Goal: Task Accomplishment & Management: Manage account settings

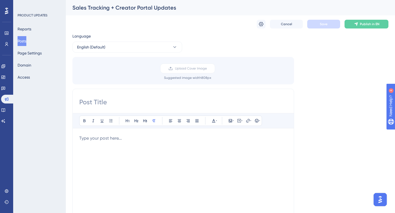
click at [152, 156] on div "To enrich screen reader interactions, please activate Accessibility in Grammarl…" at bounding box center [183, 195] width 208 height 121
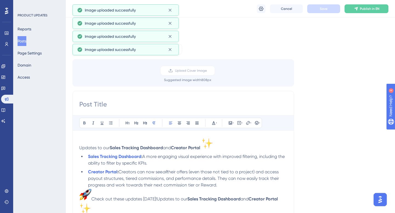
scroll to position [23, 0]
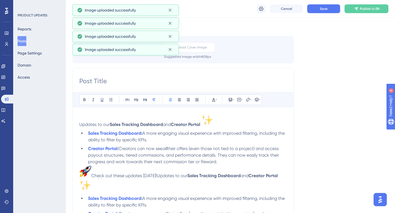
click at [103, 124] on span "Updates to our" at bounding box center [94, 124] width 30 height 5
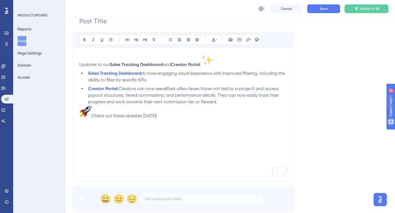
scroll to position [47, 0]
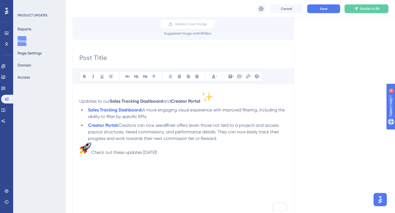
click at [95, 99] on span "Updates to our" at bounding box center [94, 101] width 30 height 5
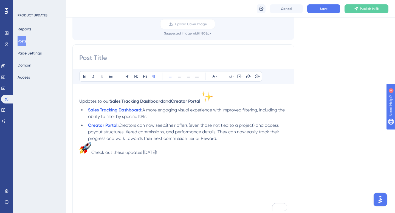
drag, startPoint x: 214, startPoint y: 95, endPoint x: 198, endPoint y: 95, distance: 15.6
click at [198, 95] on p "Updates to our Sales Tracking Dashboard and Creator Portal" at bounding box center [183, 98] width 208 height 14
click at [170, 101] on span "and" at bounding box center [167, 101] width 8 height 5
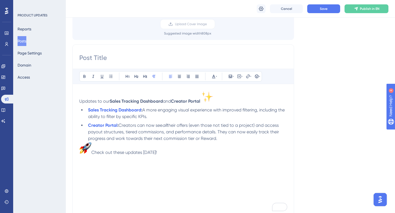
click at [170, 101] on span "and" at bounding box center [167, 101] width 8 height 5
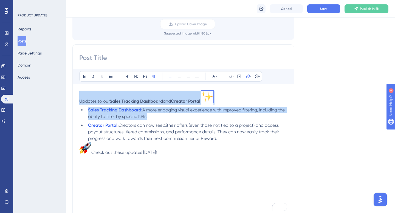
drag, startPoint x: 90, startPoint y: 101, endPoint x: 199, endPoint y: 105, distance: 109.2
click at [199, 105] on div "Updates to our Sales Tracking Dashboard and Creator Portal Sales Tracking Dashb…" at bounding box center [183, 151] width 208 height 121
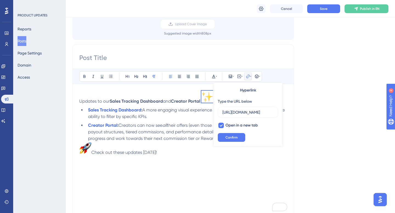
scroll to position [0, 93]
click at [188, 100] on strong "Creator Portal" at bounding box center [185, 101] width 29 height 5
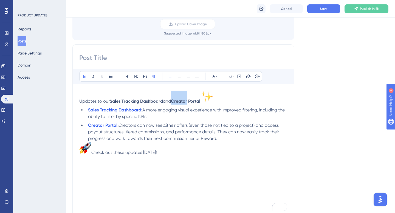
click at [188, 100] on strong "Creator Portal" at bounding box center [185, 101] width 29 height 5
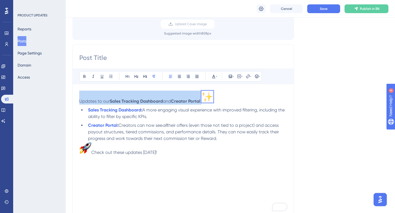
drag, startPoint x: 80, startPoint y: 101, endPoint x: 169, endPoint y: 104, distance: 90.0
click at [169, 104] on p "Updates to our Sales Tracking Dashboard and Creator Portal" at bounding box center [183, 98] width 208 height 14
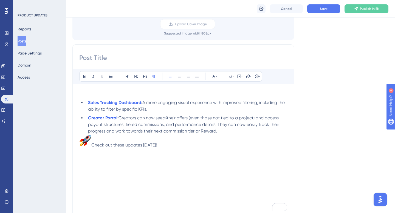
click at [129, 55] on input at bounding box center [183, 57] width 208 height 9
paste input "Updates to our Sales Tracking Dashboard and Creator Portal"
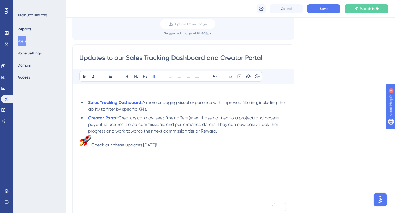
paste input ":sparkles:"
drag, startPoint x: 257, startPoint y: 56, endPoint x: 293, endPoint y: 57, distance: 35.6
click at [293, 57] on div "Updates to our Sales Tracking Dashboard and Creator Portal :sparkles: Bold Ital…" at bounding box center [183, 131] width 222 height 174
type input "Updates to our Sales Tracking Dashboard and Creator Portal"
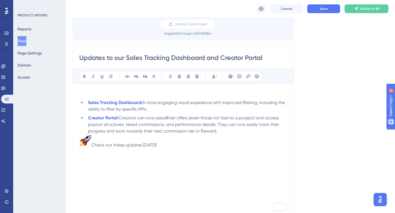
scroll to position [0, 0]
click at [158, 109] on li "Sales Tracking Dashboard : A more engaging visual experience with improved filt…" at bounding box center [186, 106] width 201 height 13
click at [141, 96] on p "To enrich screen reader interactions, please activate Accessibility in Grammarl…" at bounding box center [183, 94] width 208 height 7
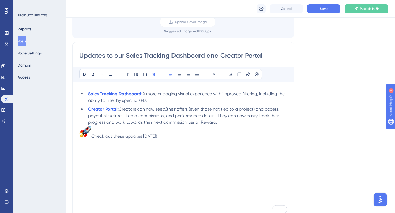
drag, startPoint x: 93, startPoint y: 132, endPoint x: 83, endPoint y: 132, distance: 10.4
click at [83, 132] on p "Check out these updates [DATE]!" at bounding box center [183, 133] width 208 height 14
click at [259, 72] on icon at bounding box center [259, 74] width 1 height 4
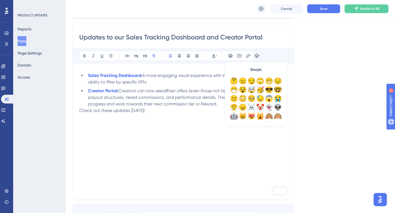
scroll to position [18, 0]
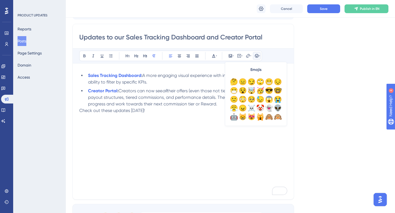
click at [78, 112] on div "Updates to our Sales Tracking Dashboard and Creator Portal Bold Italic Underlin…" at bounding box center [183, 112] width 222 height 176
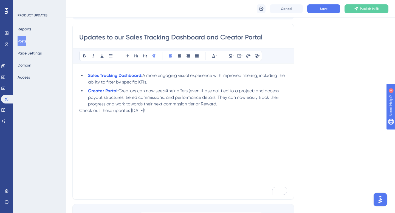
click at [80, 111] on span "Check out these updates [DATE]!" at bounding box center [112, 110] width 66 height 5
paste div "To enrich screen reader interactions, please activate Accessibility in Grammarl…"
click at [264, 37] on input "Updates to our Sales Tracking Dashboard and Creator Portal" at bounding box center [183, 37] width 208 height 9
paste input "✨"
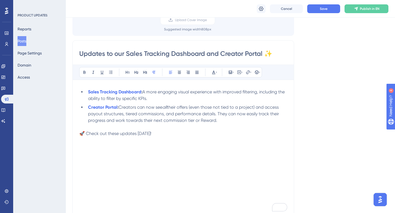
scroll to position [42, 0]
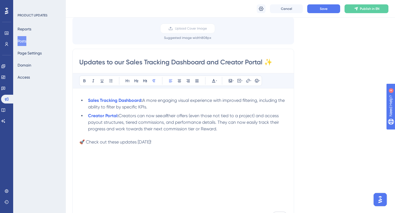
type input "Updates to our Sales Tracking Dashboard and Creator Portal ✨"
drag, startPoint x: 220, startPoint y: 130, endPoint x: 87, endPoint y: 101, distance: 136.1
click at [87, 101] on ul "Sales Tracking Dashboard : A more engaging visual experience with improved filt…" at bounding box center [183, 114] width 208 height 35
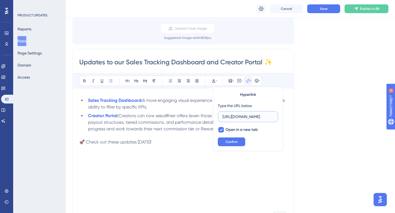
scroll to position [0, 0]
click at [78, 143] on div "Updates to our Sales Tracking Dashboard and Creator Portal ✨ Bold Italic Underl…" at bounding box center [183, 137] width 222 height 176
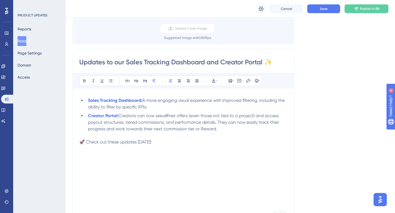
click at [136, 136] on p "To enrich screen reader interactions, please activate Accessibility in Grammarl…" at bounding box center [183, 135] width 208 height 7
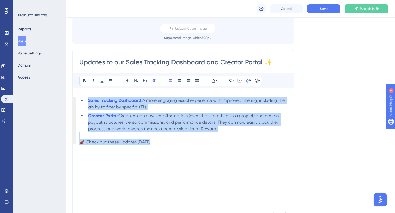
drag, startPoint x: 153, startPoint y: 143, endPoint x: 74, endPoint y: 99, distance: 90.7
copy div "Sales Tracking Dashboard : A more engaging visual experience with improved filt…"
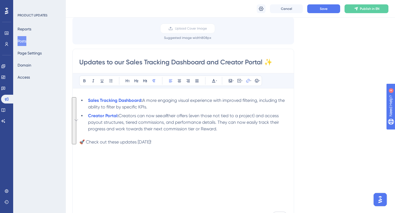
click at [104, 89] on div "Bold Italic Underline Bullet Point Heading 1 Heading 2 Heading 3 Normal Align L…" at bounding box center [183, 145] width 208 height 145
click at [87, 99] on li "Sales Tracking Dashboard : A more engaging visual experience with improved filt…" at bounding box center [186, 103] width 201 height 13
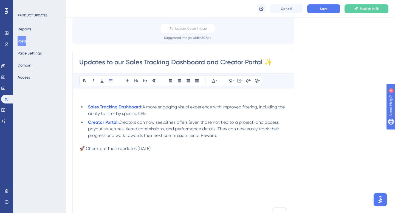
scroll to position [40, 0]
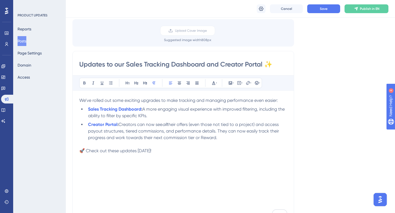
click at [180, 100] on span "We’ve rolled out some exciting upgrades to make tracking and managing performan…" at bounding box center [178, 100] width 198 height 5
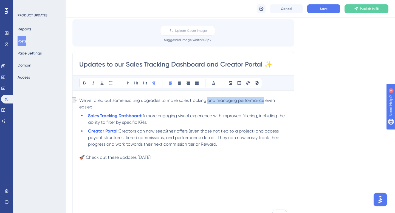
drag, startPoint x: 208, startPoint y: 101, endPoint x: 263, endPoint y: 101, distance: 55.1
click at [263, 101] on span "We’ve rolled out some exciting upgrades to make sales tracking and managing per…" at bounding box center [177, 104] width 197 height 12
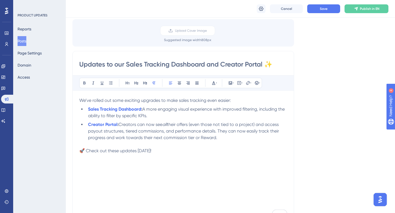
click at [151, 99] on span "We’ve rolled out some exciting upgrades to make sales tracking even easier:" at bounding box center [155, 100] width 152 height 5
click at [109, 144] on p "To enrich screen reader interactions, please activate Accessibility in Grammarl…" at bounding box center [183, 144] width 208 height 7
click at [243, 100] on p "We’ve rolled out some exciting updates to make sales tracking even easier:" at bounding box center [183, 100] width 208 height 7
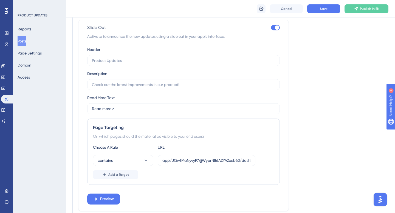
scroll to position [343, 0]
click at [178, 159] on input "app/JQwfMaNyvyF7rjjWyprN86AZYAZxeb63/dashboard" at bounding box center [206, 160] width 88 height 6
drag, startPoint x: 180, startPoint y: 160, endPoint x: 152, endPoint y: 159, distance: 28.0
click at [150, 159] on div "contains app/JQwfMaNyvyF7rjjWyprN86AZYAZxeb63/dashboard" at bounding box center [174, 160] width 162 height 11
click at [174, 158] on input "app/JQwfMaNyvyF7rjjWyprN86AZYAZxeb63/dashboard" at bounding box center [206, 160] width 88 height 6
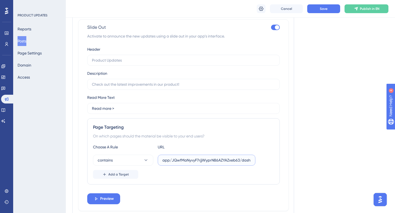
scroll to position [368, 0]
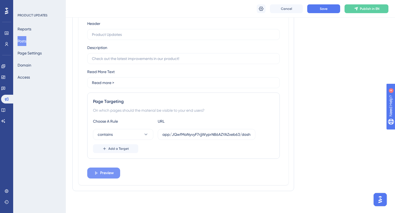
click at [108, 172] on span "Preview" at bounding box center [107, 173] width 14 height 7
click at [316, 13] on button "Save" at bounding box center [323, 8] width 33 height 9
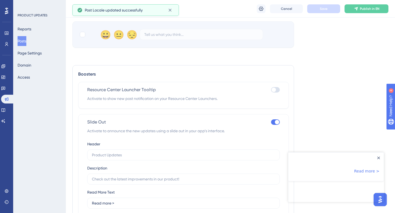
scroll to position [243, 0]
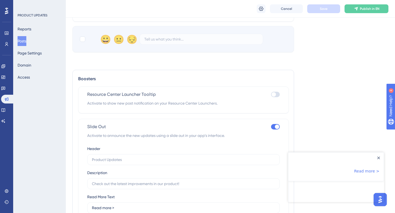
click at [278, 126] on div at bounding box center [277, 127] width 4 height 4
click at [271, 127] on input "checkbox" at bounding box center [271, 127] width 0 height 0
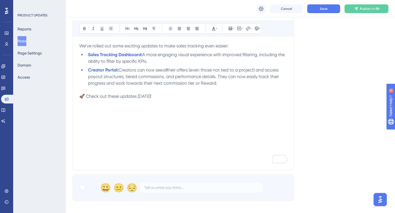
scroll to position [203, 0]
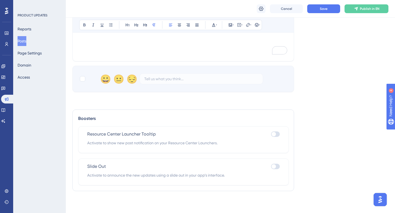
click at [276, 171] on div "Slide Out Activate to announce the new updates using a slide out in your app’s …" at bounding box center [183, 170] width 192 height 15
click at [274, 165] on div at bounding box center [273, 166] width 4 height 4
click at [271, 167] on input "checkbox" at bounding box center [271, 167] width 0 height 0
checkbox input "true"
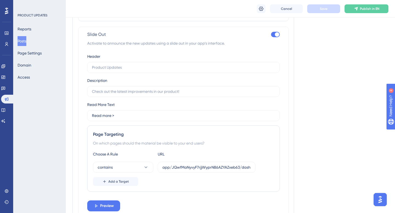
scroll to position [335, 0]
click at [128, 68] on input "text" at bounding box center [183, 68] width 183 height 6
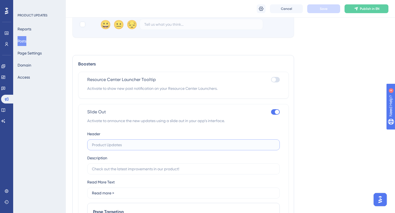
scroll to position [255, 0]
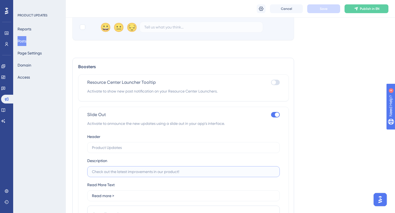
click at [129, 170] on input "text" at bounding box center [183, 172] width 183 height 6
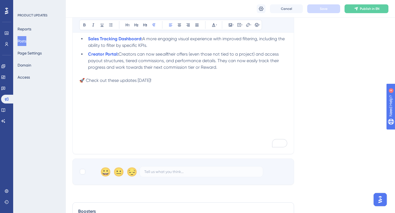
scroll to position [58, 0]
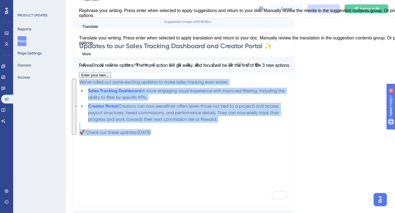
copy div "We’ve rolled out some exciting updates to make sales tracking even easier: Sale…"
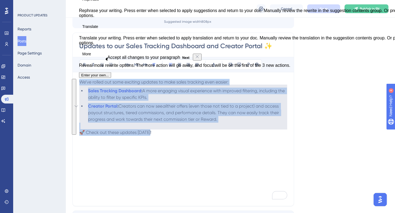
click at [210, 125] on p "To enrich screen reader interactions, please activate Accessibility in Grammarl…" at bounding box center [183, 126] width 208 height 7
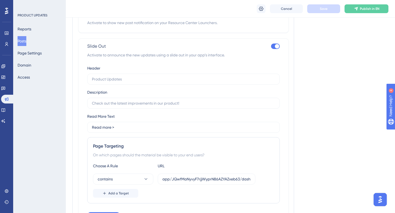
scroll to position [342, 0]
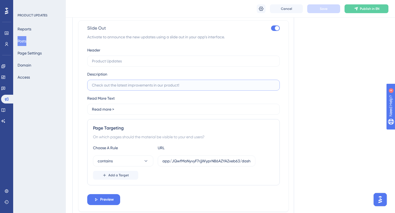
click at [161, 86] on input "text" at bounding box center [183, 85] width 183 height 6
paste input "improved Sales Tracking Dashboard + a Creator Portal that makes offers, commiss…"
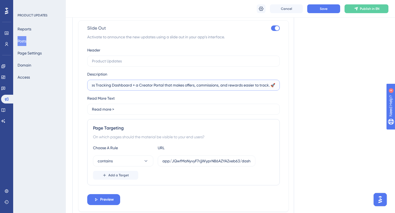
scroll to position [0, 0]
drag, startPoint x: 161, startPoint y: 86, endPoint x: 73, endPoint y: 83, distance: 87.8
click at [100, 84] on input "improved Sales Tracking Dashboard + a Creator Portal that makes offers, commiss…" at bounding box center [183, 85] width 183 height 6
click at [98, 84] on input "improved Sales Tracking Dashboard + a Creator Portal that makes offers, commiss…" at bounding box center [183, 85] width 183 height 6
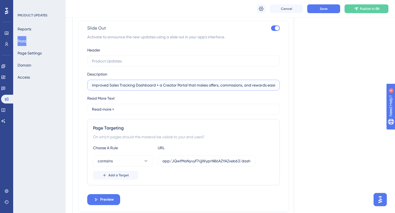
click at [95, 84] on input "improved Sales Tracking Dashboard + a Creator Portal that makes offers, commiss…" at bounding box center [183, 85] width 183 height 6
click at [162, 86] on input "Improved Sales Tracking Dashboard + a Creator Portal that makes offers, commiss…" at bounding box center [183, 85] width 183 height 6
click at [249, 93] on div "Header Description Improved Sales Tracking Dashboard + Creator Portal that make…" at bounding box center [183, 126] width 192 height 158
drag, startPoint x: 244, startPoint y: 88, endPoint x: 290, endPoint y: 91, distance: 45.9
click at [290, 91] on div "Boosters Resource Center Launcher Tooltip Activate to show new post notificatio…" at bounding box center [183, 94] width 222 height 247
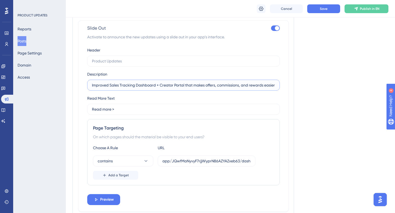
scroll to position [0, 22]
drag, startPoint x: 269, startPoint y: 85, endPoint x: 287, endPoint y: 85, distance: 18.1
click at [287, 85] on div "Slide Out Activate to announce the new updates using a slide out in your app’s …" at bounding box center [183, 116] width 211 height 192
click at [274, 85] on input "Improved Sales Tracking Dashboard + Creator Portal that makes offers, commissio…" at bounding box center [183, 85] width 183 height 6
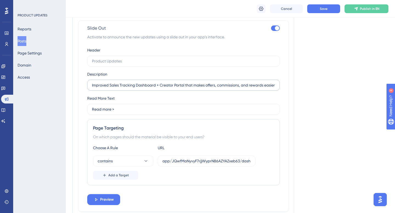
click at [273, 85] on label "Improved Sales Tracking Dashboard + Creator Portal that makes offers, commissio…" at bounding box center [183, 85] width 192 height 11
click at [273, 85] on input "Improved Sales Tracking Dashboard + Creator Portal that makes offers, commissio…" at bounding box center [183, 85] width 183 height 6
drag, startPoint x: 274, startPoint y: 85, endPoint x: 282, endPoint y: 85, distance: 8.0
click at [282, 85] on div "Slide Out Activate to announce the new updates using a slide out in your app’s …" at bounding box center [183, 116] width 211 height 192
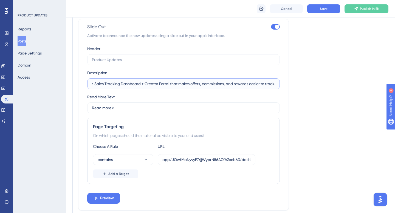
scroll to position [338, 0]
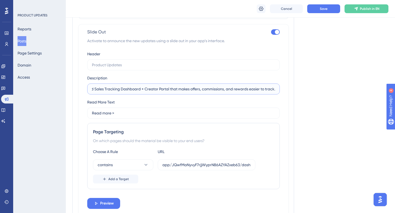
type input "Improved Sales Tracking Dashboard + Creator Portal that makes offers, commissio…"
click at [146, 66] on input "text" at bounding box center [183, 65] width 183 height 6
type input "New Updates to Sales Tracking"
click at [97, 202] on icon at bounding box center [95, 203] width 5 height 5
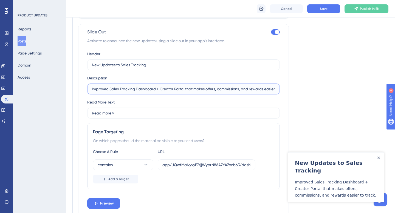
click at [192, 90] on input "Improved Sales Tracking Dashboard + Creator Portal that makes offers, commissio…" at bounding box center [183, 89] width 183 height 6
click at [190, 90] on input "Improved Sales Tracking Dashboard + Creator Portal that makes offers, commissio…" at bounding box center [183, 89] width 183 height 6
drag, startPoint x: 221, startPoint y: 89, endPoint x: 280, endPoint y: 90, distance: 59.2
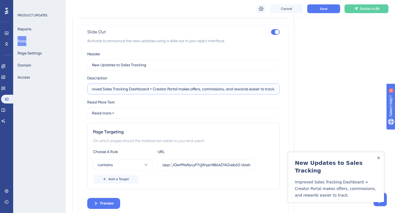
click at [280, 90] on div "Slide Out Activate to announce the new updates using a slide out in your app’s …" at bounding box center [183, 120] width 211 height 192
click at [276, 89] on label "Improved Sales Tracking Dashboard + Creator Portal makes offers, commissions, a…" at bounding box center [183, 89] width 192 height 11
click at [275, 89] on input "Improved Sales Tracking Dashboard + Creator Portal makes offers, commissions, a…" at bounding box center [183, 89] width 183 height 6
drag, startPoint x: 143, startPoint y: 91, endPoint x: 54, endPoint y: 90, distance: 89.4
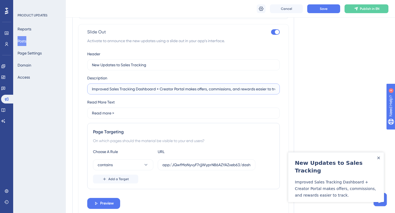
click at [93, 89] on input "Improved Sales Tracking Dashboard + Creator Portal makes offers, commissions, a…" at bounding box center [183, 89] width 183 height 6
paste input "📊"
type input "📊 Improved Sales Tracking Dashboard + Creator Portal makes offers, commissions,…"
click at [200, 70] on label "New Updates to Sales Tracking" at bounding box center [183, 64] width 192 height 11
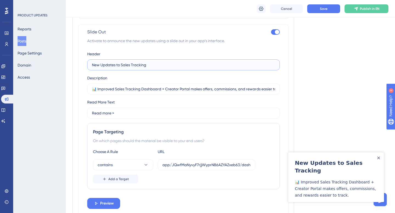
click at [200, 68] on input "New Updates to Sales Tracking" at bounding box center [183, 65] width 183 height 6
paste input "📊"
type input "New Updates to Sales Tracking"
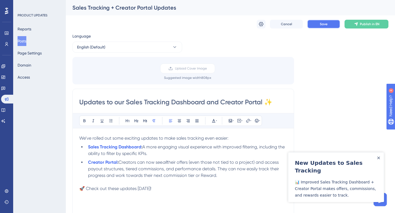
click at [319, 26] on button "Save" at bounding box center [323, 24] width 33 height 9
